Goal: Contribute content

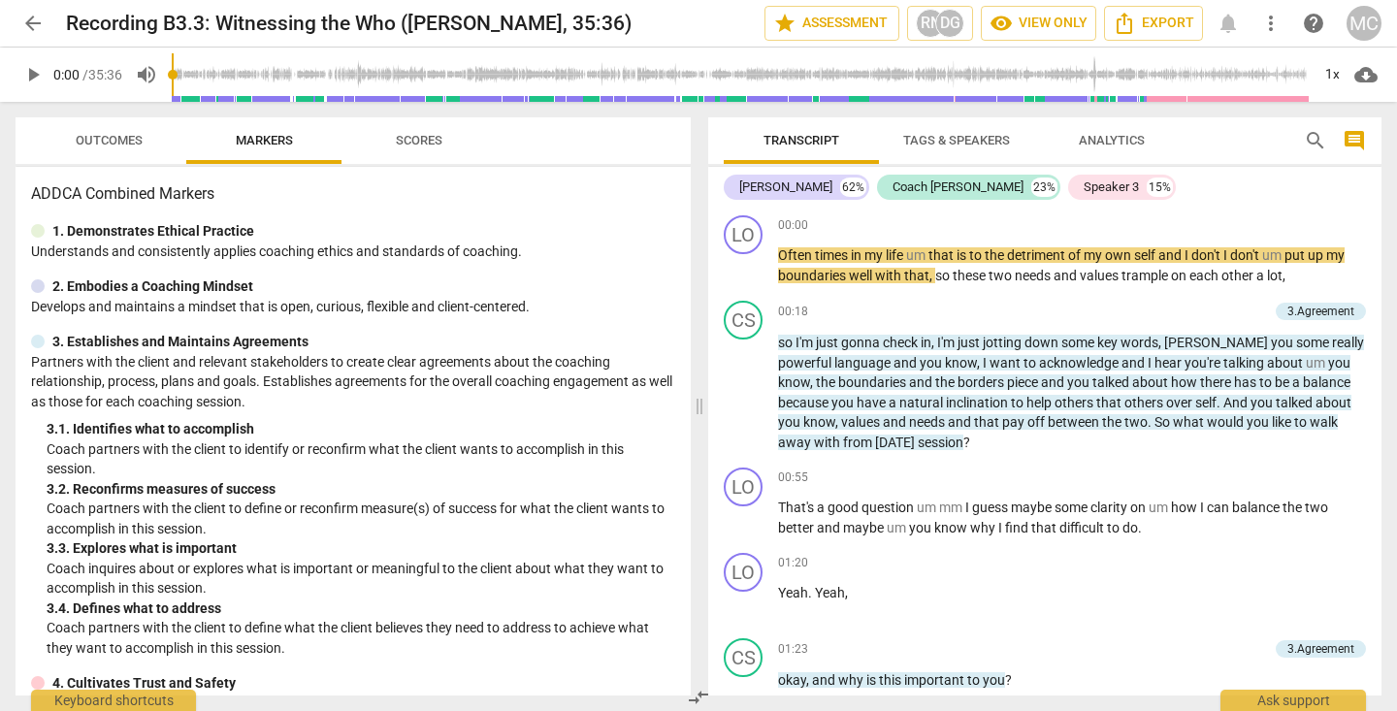
scroll to position [39, 0]
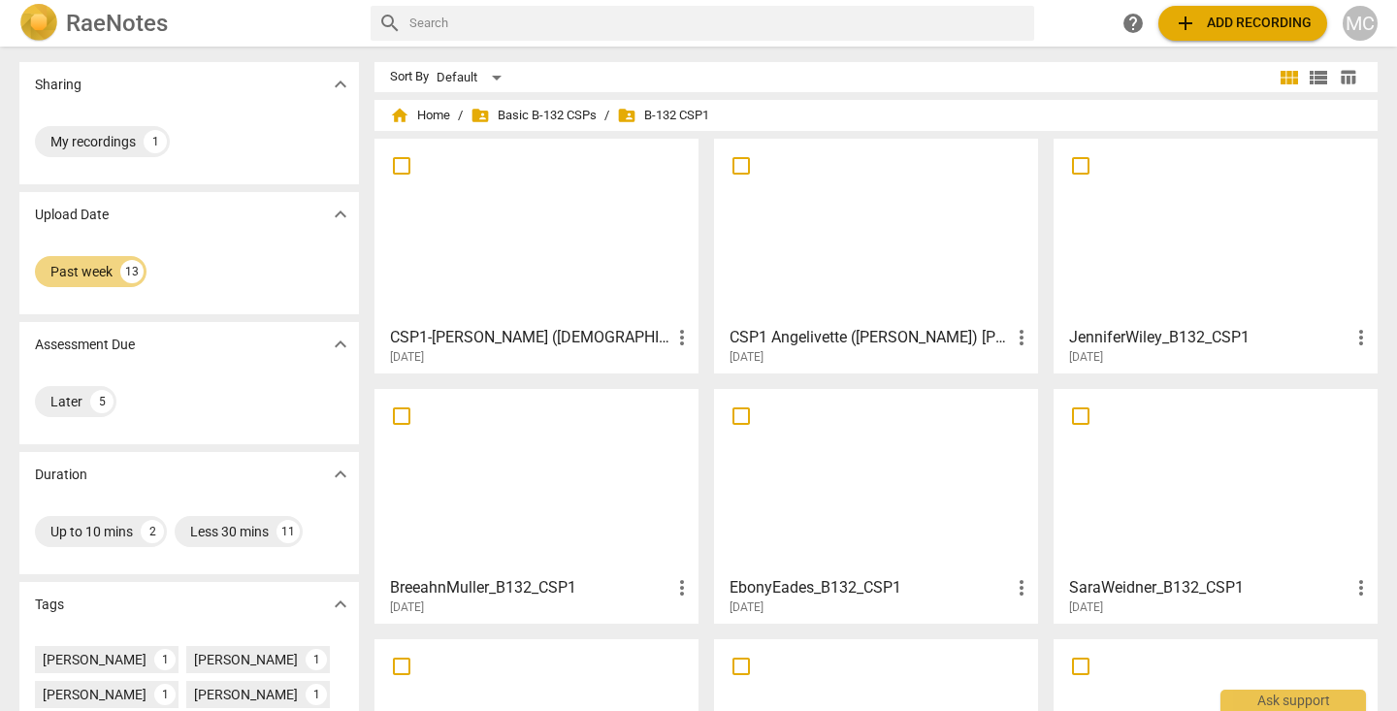
click at [103, 16] on h2 "RaeNotes" at bounding box center [117, 23] width 102 height 27
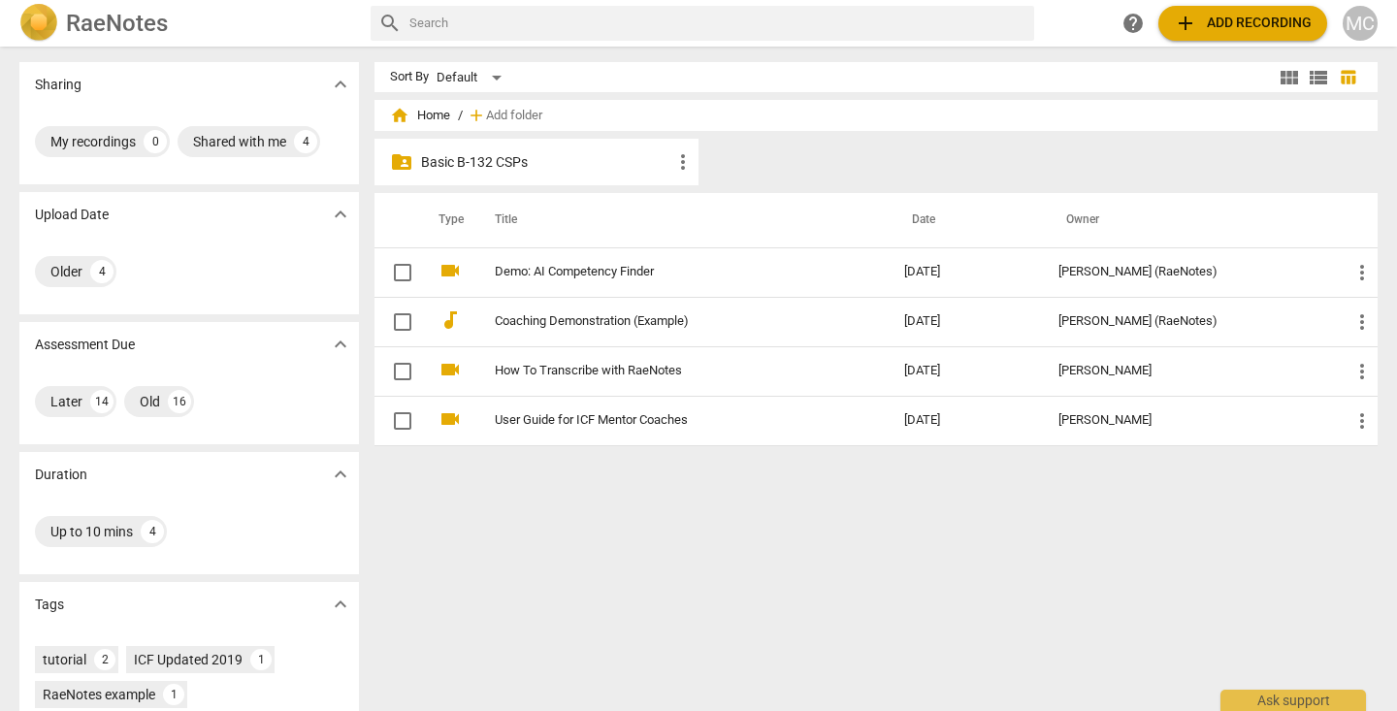
click at [678, 160] on span "more_vert" at bounding box center [682, 161] width 23 height 23
click at [581, 165] on div at bounding box center [698, 355] width 1397 height 711
click at [497, 168] on p "Basic B-132 CSPs" at bounding box center [546, 162] width 250 height 20
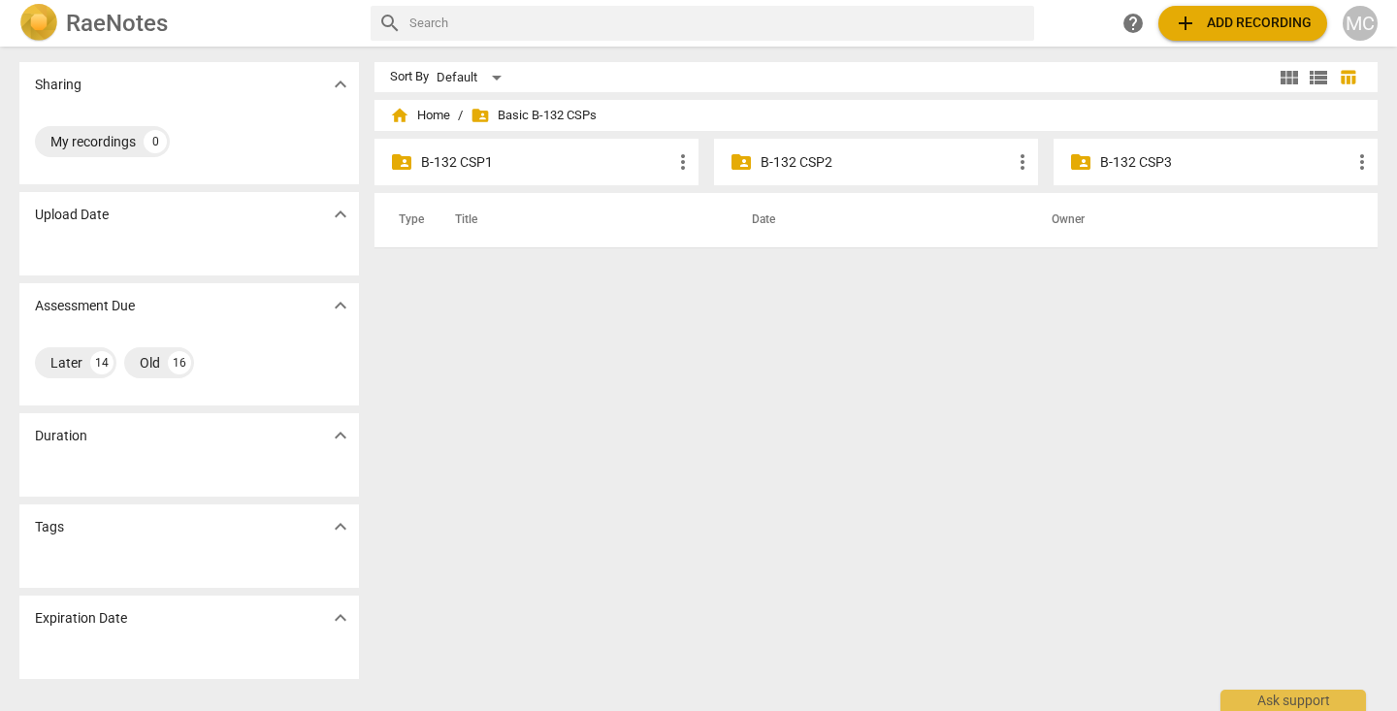
click at [798, 159] on p "B-132 CSP2" at bounding box center [886, 162] width 250 height 20
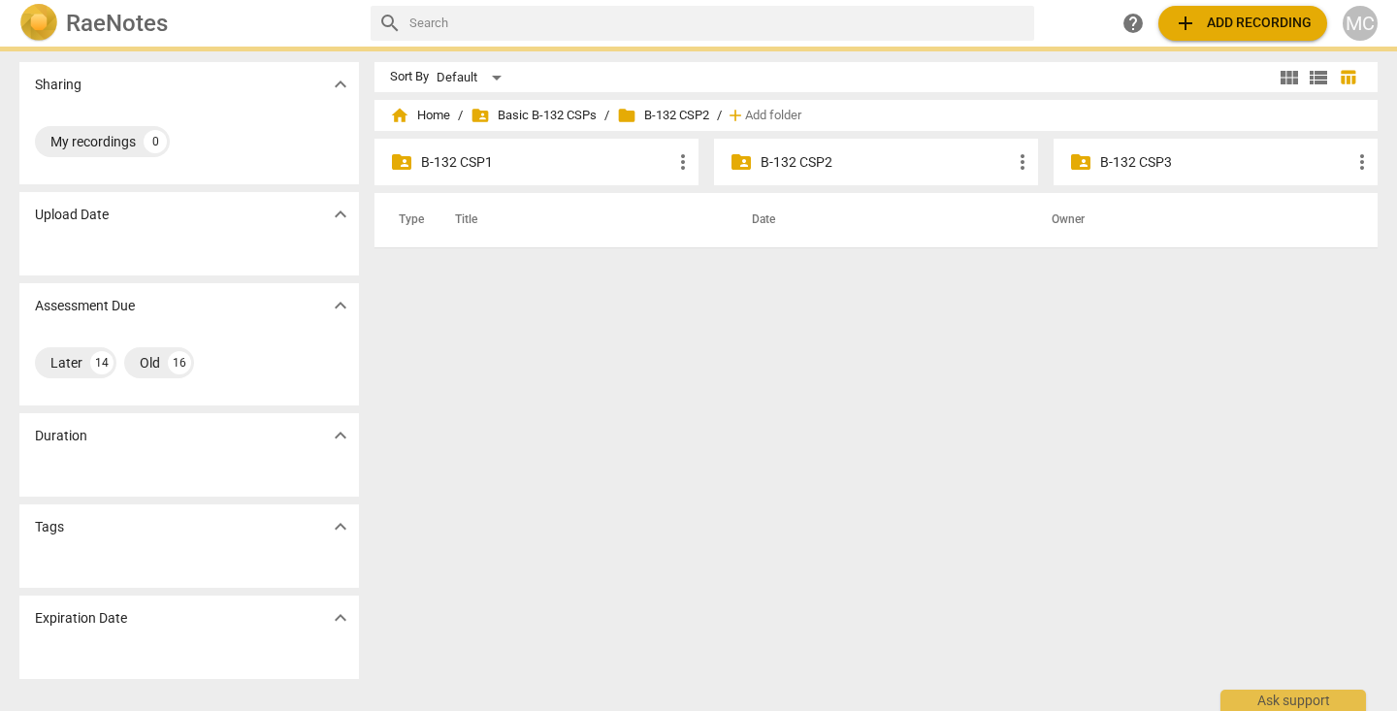
click at [798, 159] on p "B-132 CSP2" at bounding box center [886, 162] width 250 height 20
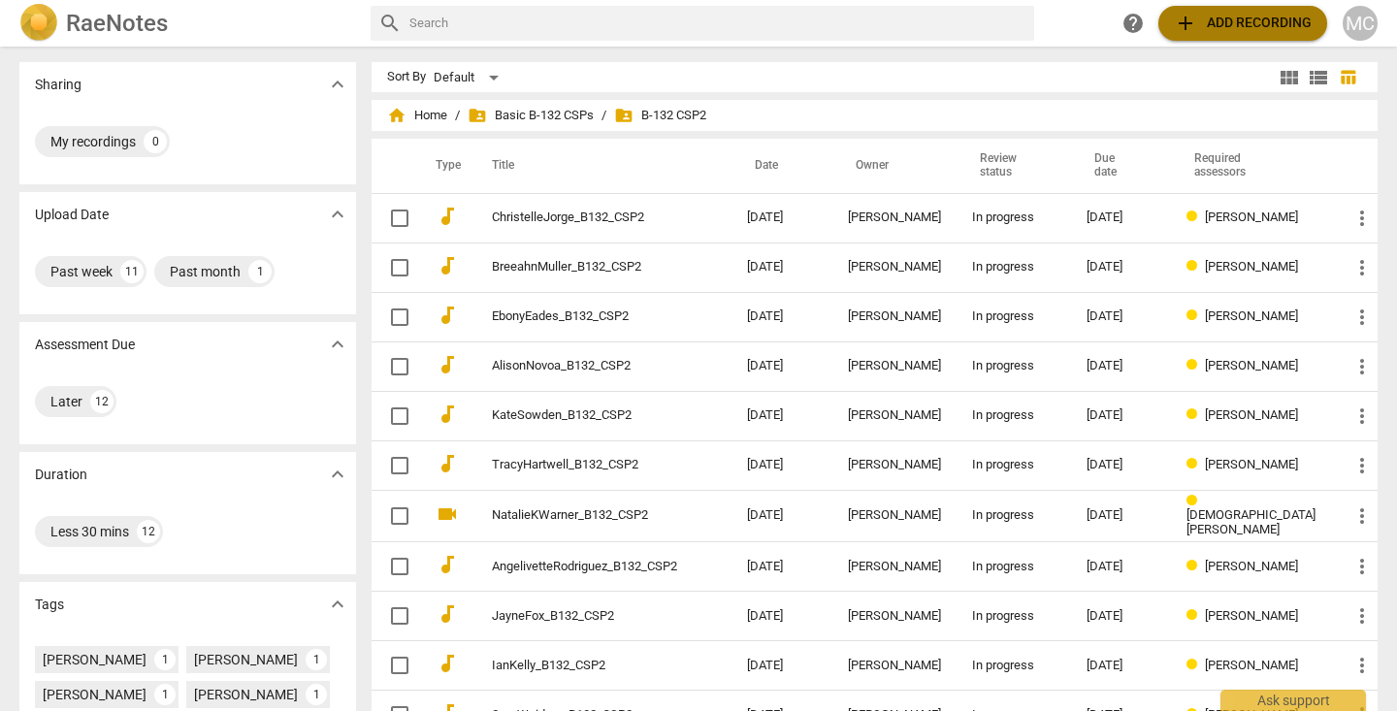
click at [1187, 23] on span "add" at bounding box center [1185, 23] width 23 height 23
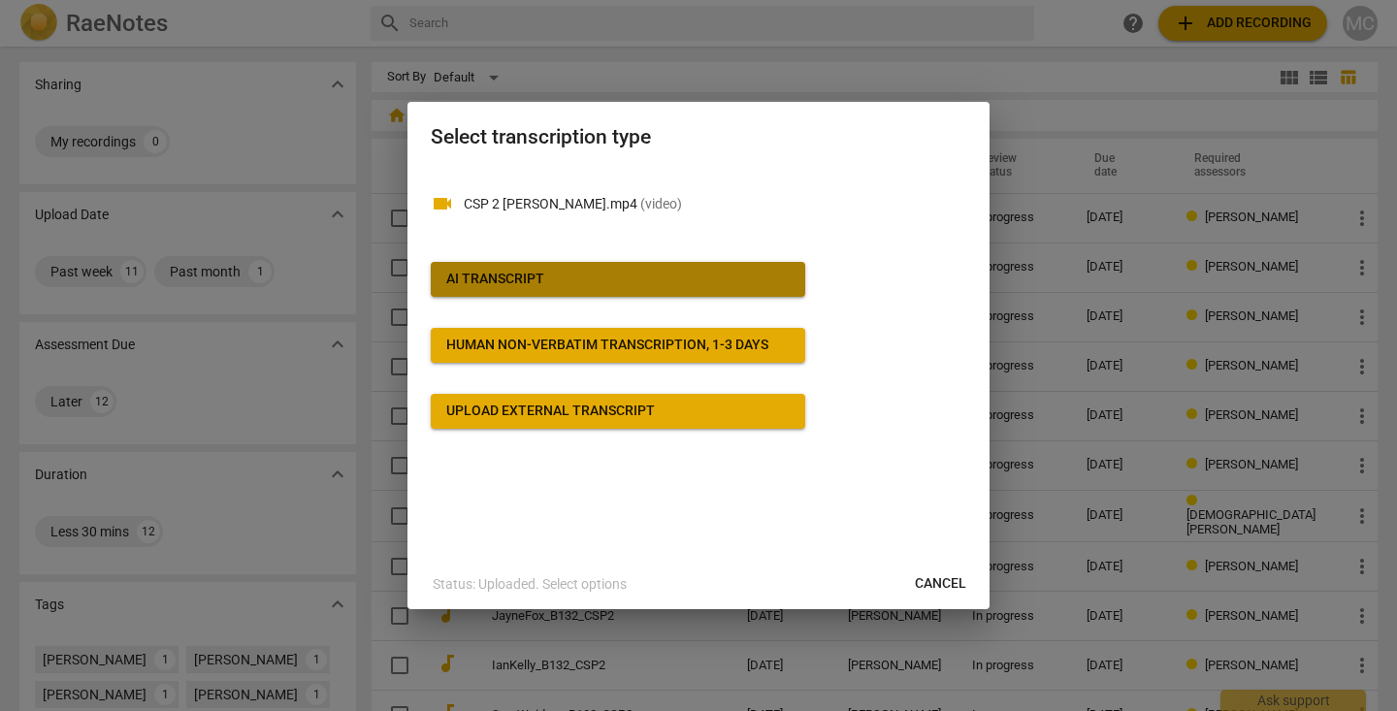
click at [527, 273] on div "AI Transcript" at bounding box center [495, 279] width 98 height 19
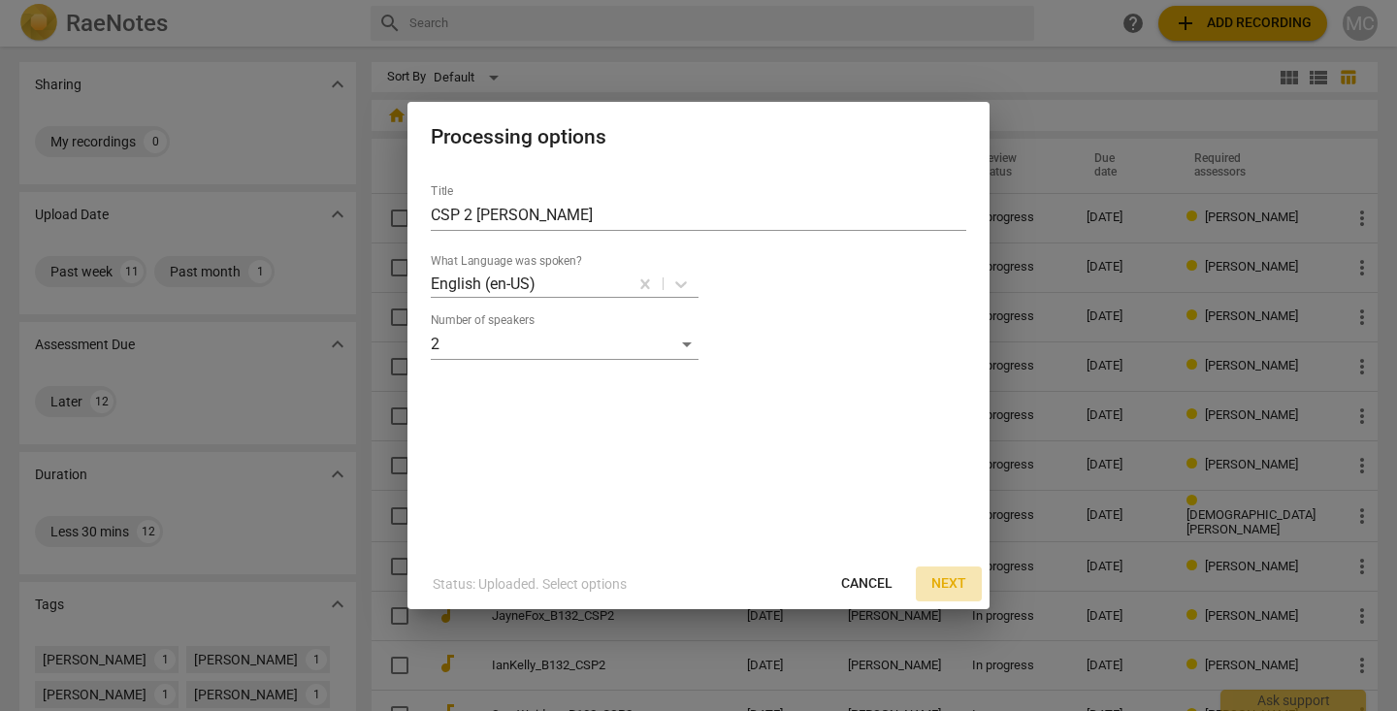
click at [956, 581] on span "Next" at bounding box center [948, 583] width 35 height 19
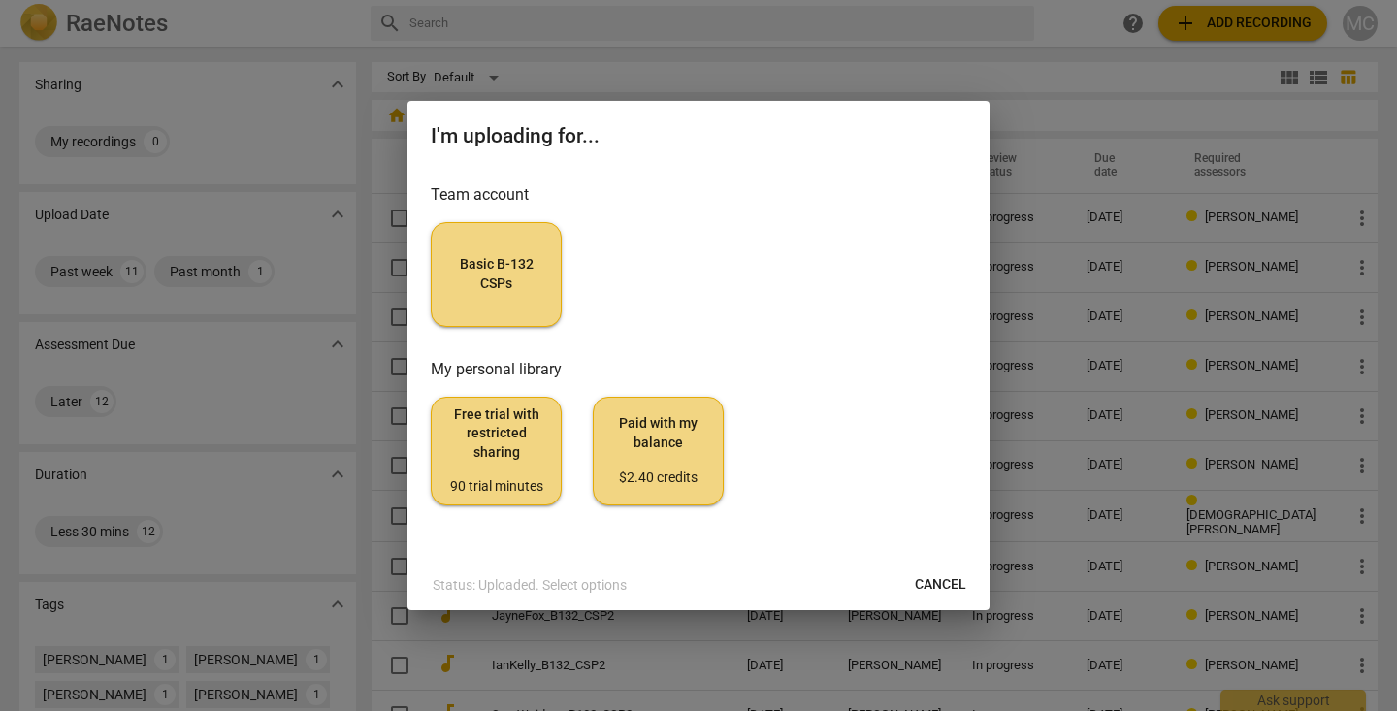
click at [493, 270] on span "Basic B-132 CSPs" at bounding box center [496, 274] width 98 height 38
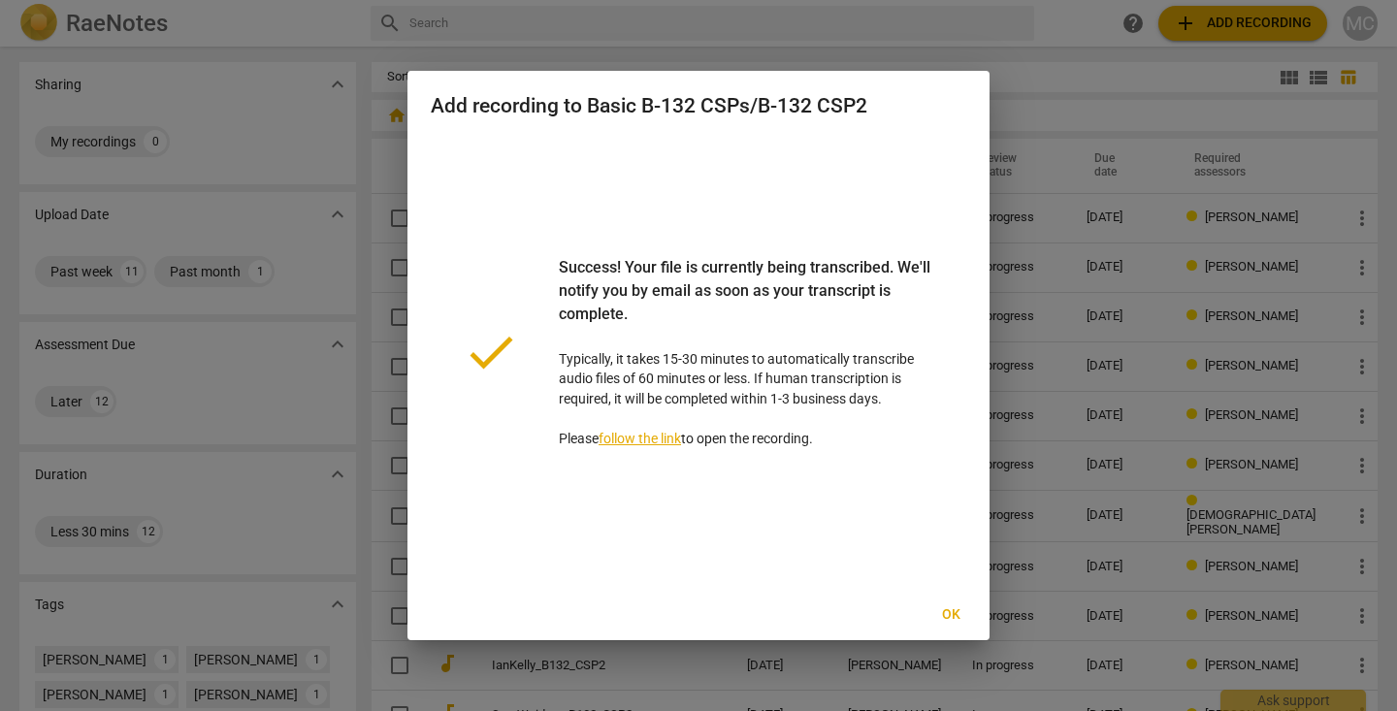
click at [949, 613] on span "Ok" at bounding box center [950, 614] width 31 height 19
